Goal: Navigation & Orientation: Go to known website

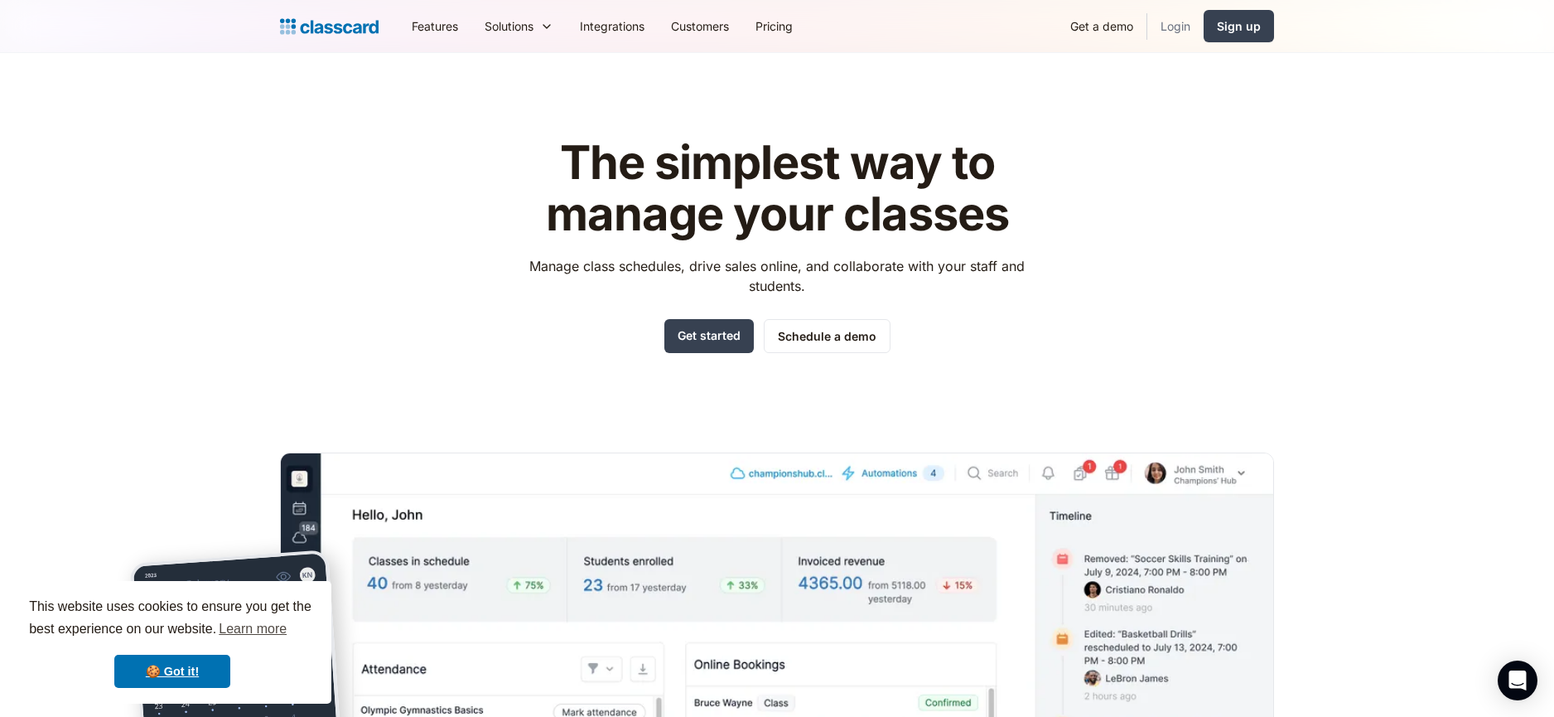
click at [1187, 32] on link "Login" at bounding box center [1175, 25] width 56 height 37
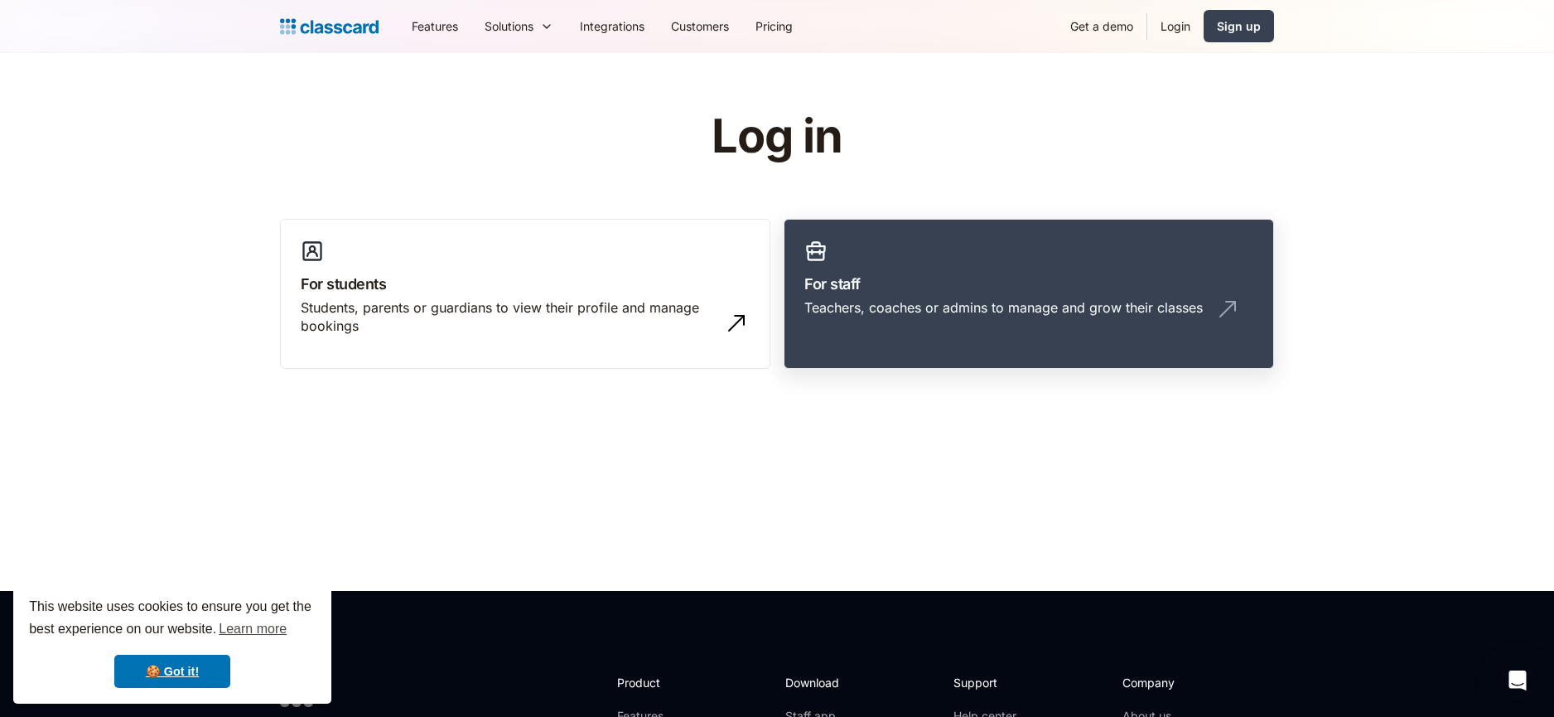
click at [1007, 296] on link "For staff Teachers, coaches or admins to manage and grow their classes" at bounding box center [1029, 294] width 490 height 151
